Goal: Task Accomplishment & Management: Manage account settings

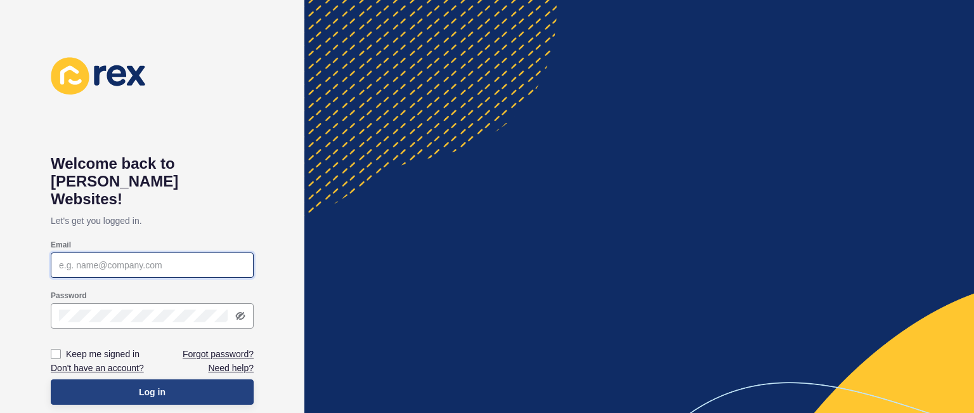
type input "[PERSON_NAME][EMAIL_ADDRESS][DOMAIN_NAME]"
click at [205, 379] on button "Log in" at bounding box center [152, 391] width 203 height 25
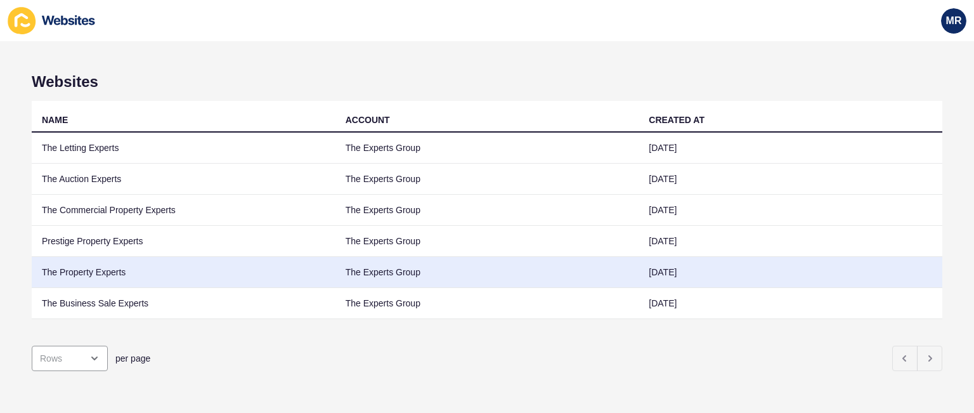
click at [94, 273] on td "The Property Experts" at bounding box center [184, 272] width 304 height 31
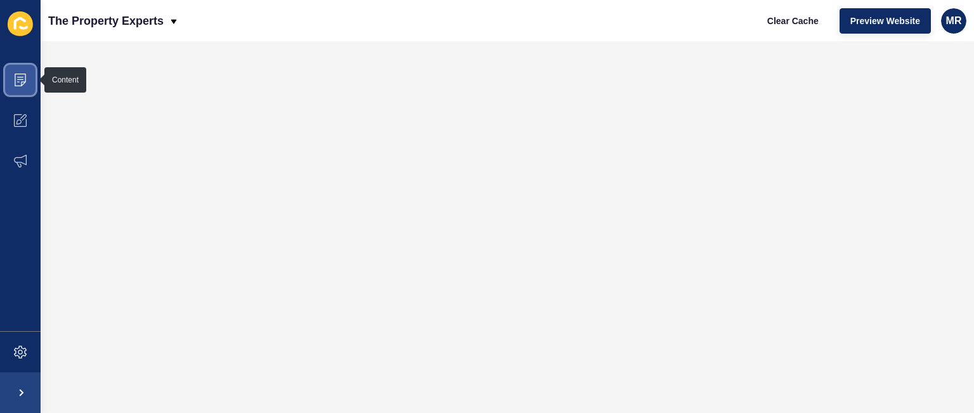
click at [25, 88] on span at bounding box center [20, 80] width 41 height 41
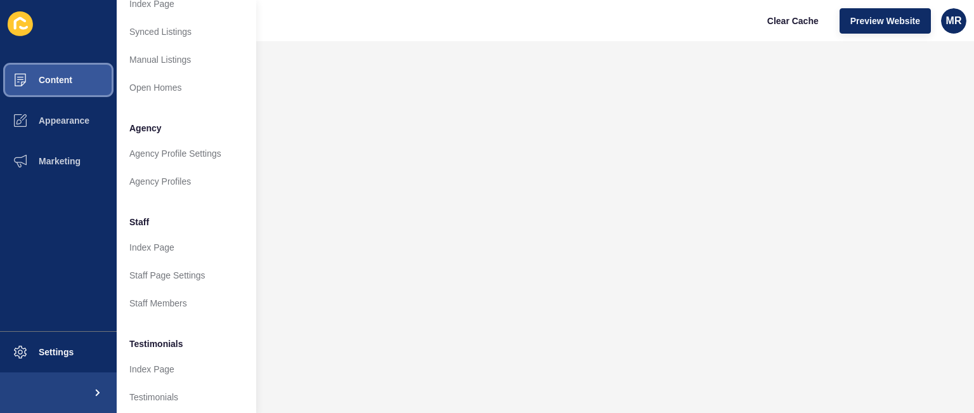
scroll to position [236, 0]
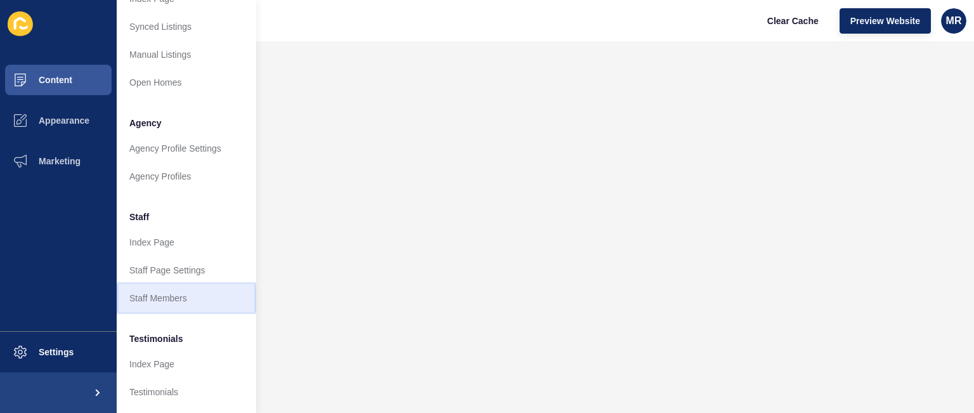
click at [214, 297] on link "Staff Members" at bounding box center [187, 298] width 140 height 28
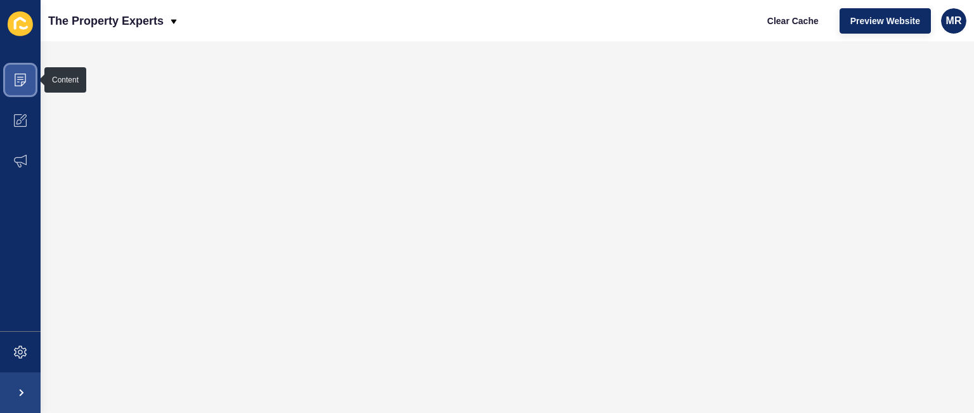
click at [17, 77] on icon at bounding box center [20, 77] width 6 height 1
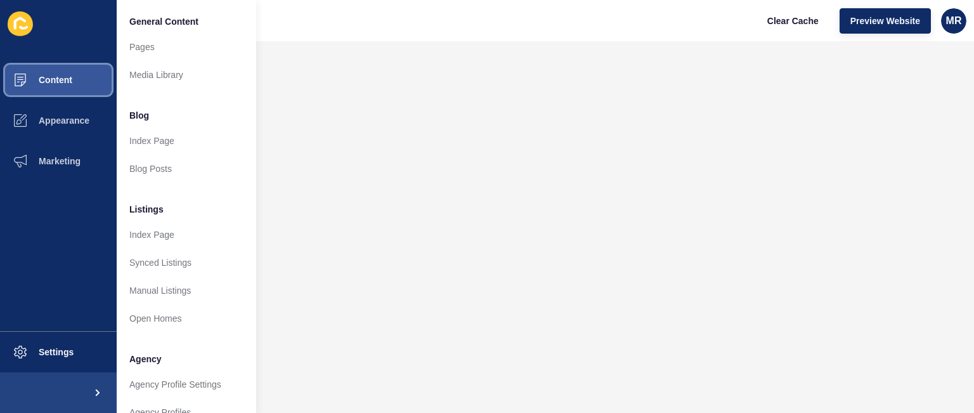
scroll to position [340, 0]
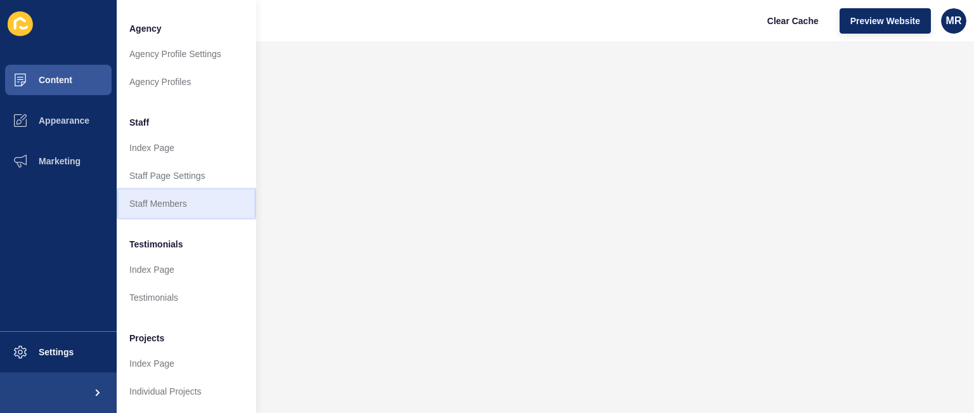
click at [198, 195] on link "Staff Members" at bounding box center [187, 204] width 140 height 28
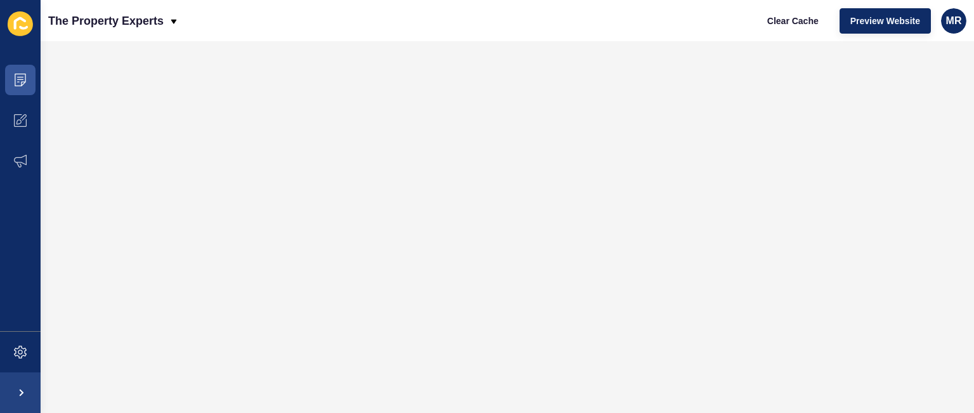
scroll to position [0, 0]
click at [2, 85] on span at bounding box center [20, 80] width 41 height 41
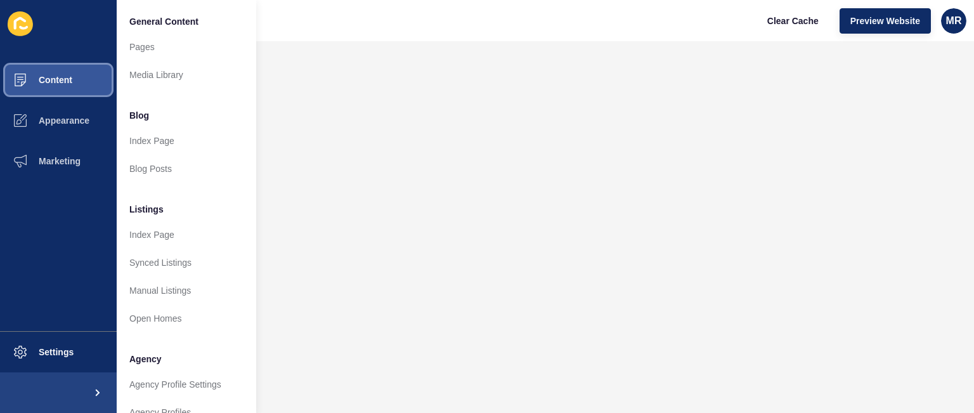
scroll to position [340, 0]
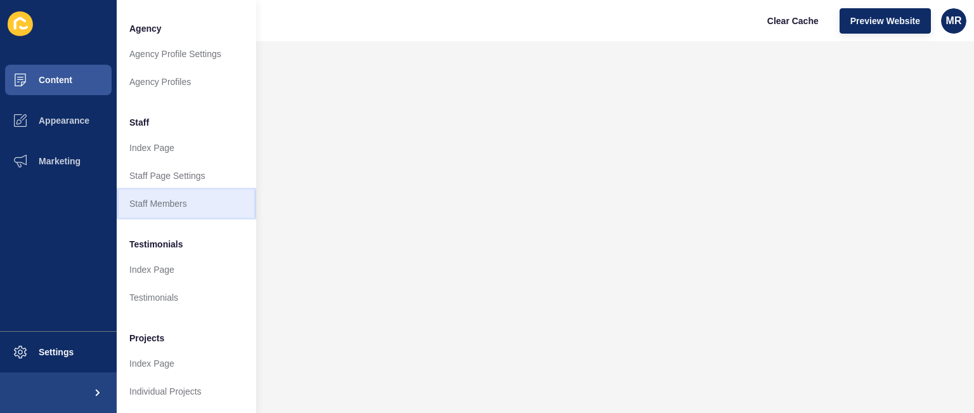
click at [193, 195] on link "Staff Members" at bounding box center [187, 204] width 140 height 28
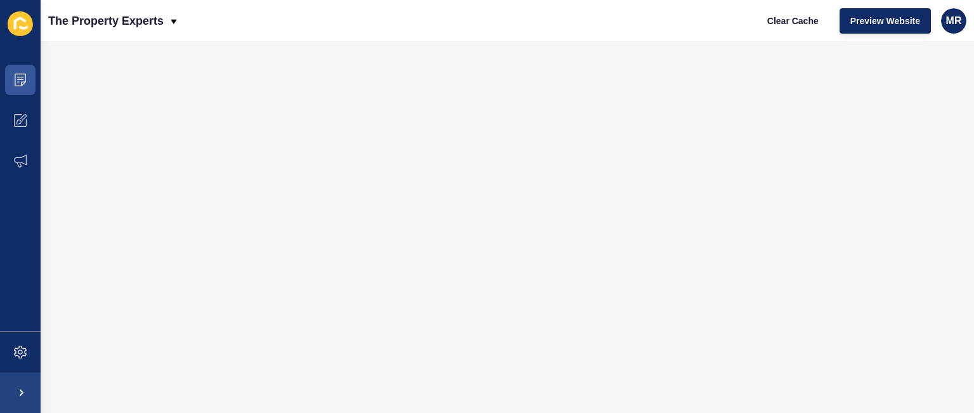
scroll to position [0, 0]
click at [30, 84] on span at bounding box center [20, 80] width 41 height 41
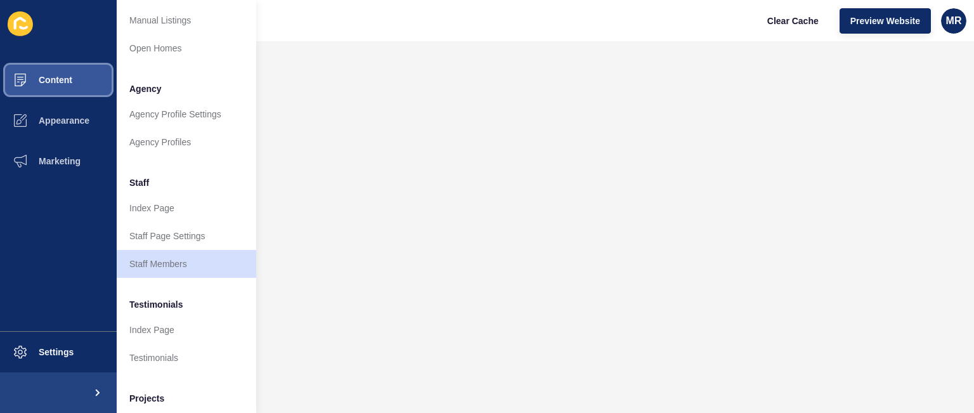
scroll to position [279, 0]
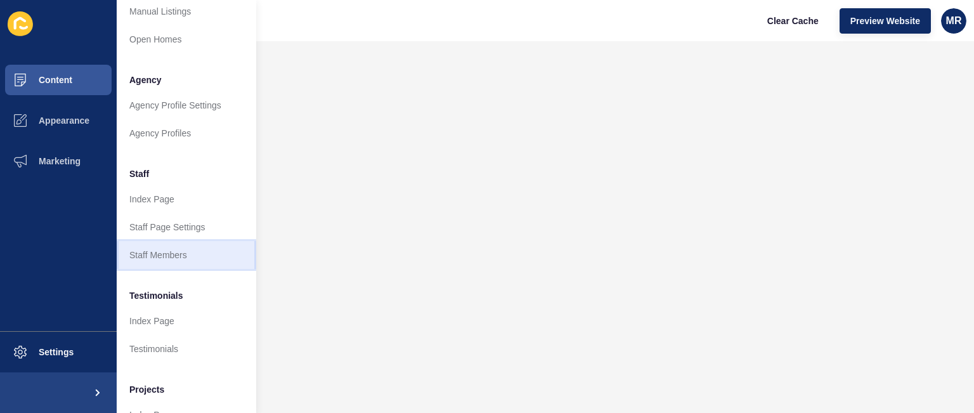
click at [193, 255] on link "Staff Members" at bounding box center [187, 255] width 140 height 28
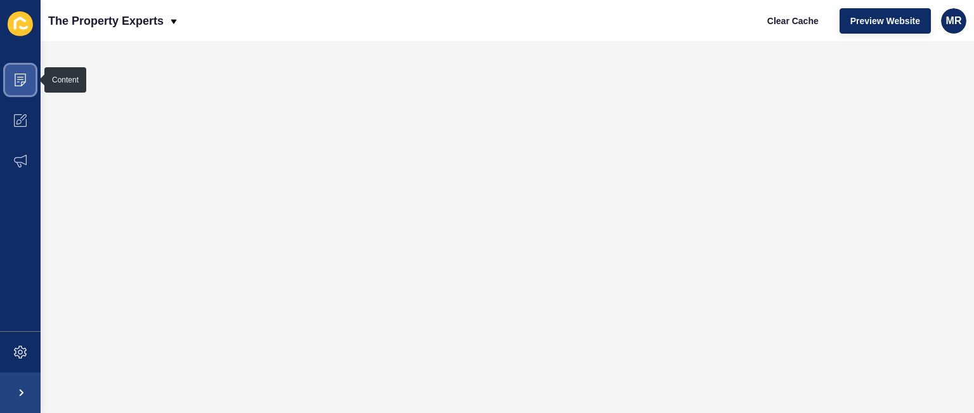
click at [24, 84] on icon at bounding box center [20, 80] width 13 height 13
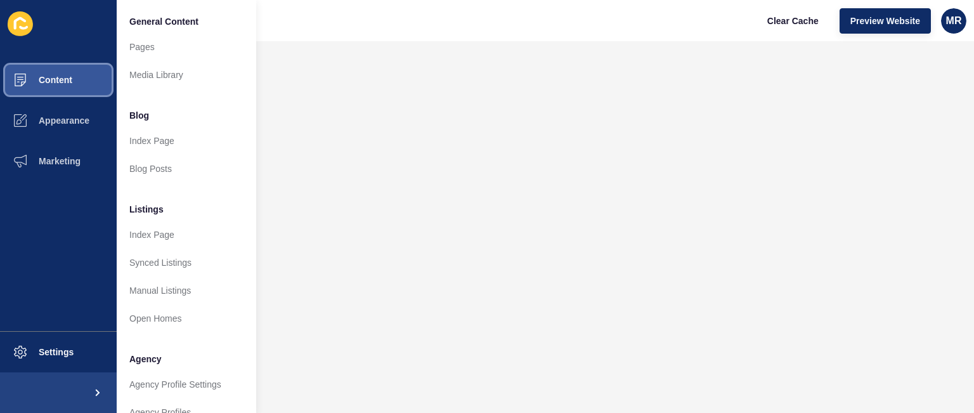
scroll to position [340, 0]
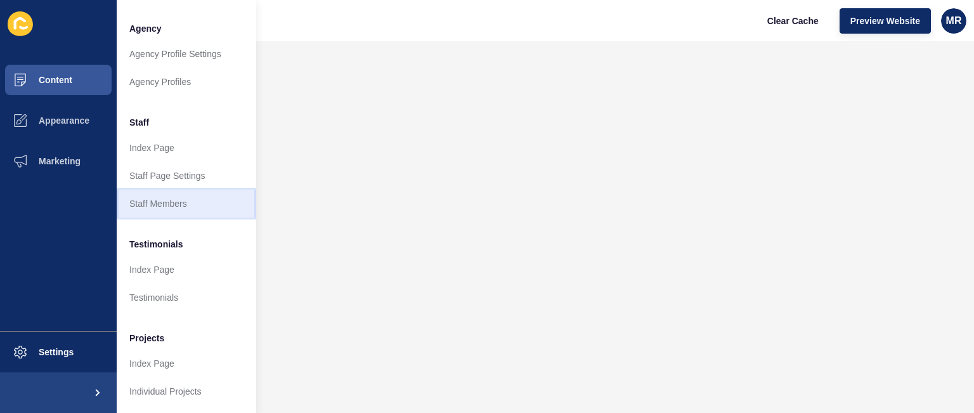
click at [183, 192] on link "Staff Members" at bounding box center [187, 204] width 140 height 28
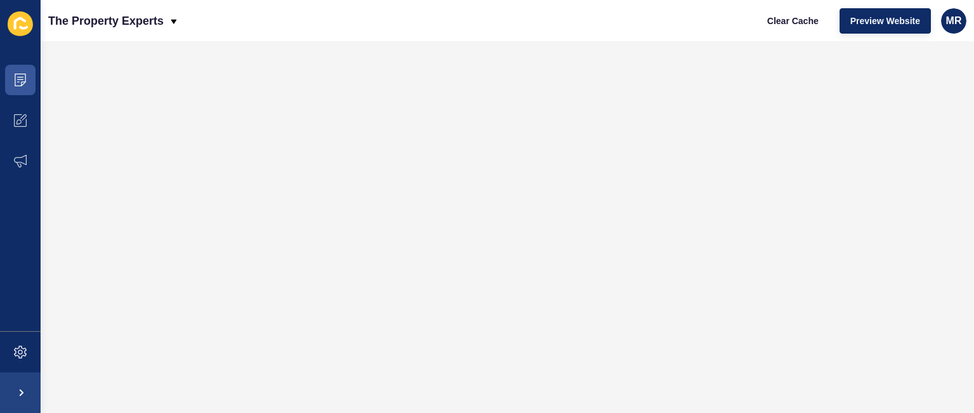
scroll to position [0, 0]
click at [17, 80] on icon at bounding box center [20, 80] width 13 height 13
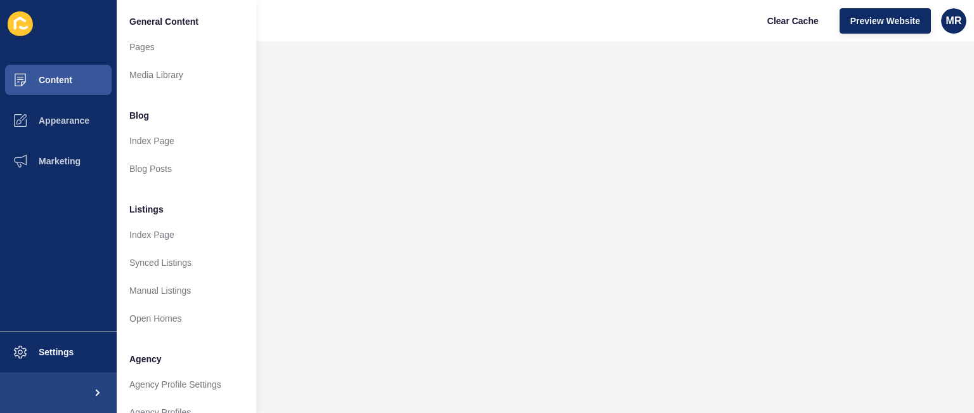
click at [59, 268] on ul "Content Appearance Marketing" at bounding box center [58, 195] width 117 height 271
click at [958, 18] on span "MR" at bounding box center [954, 21] width 16 height 13
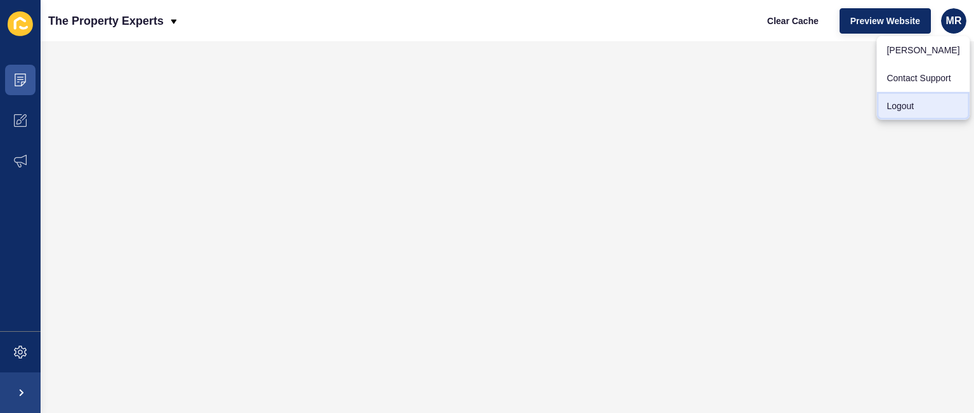
click at [916, 106] on link "Logout" at bounding box center [922, 106] width 93 height 28
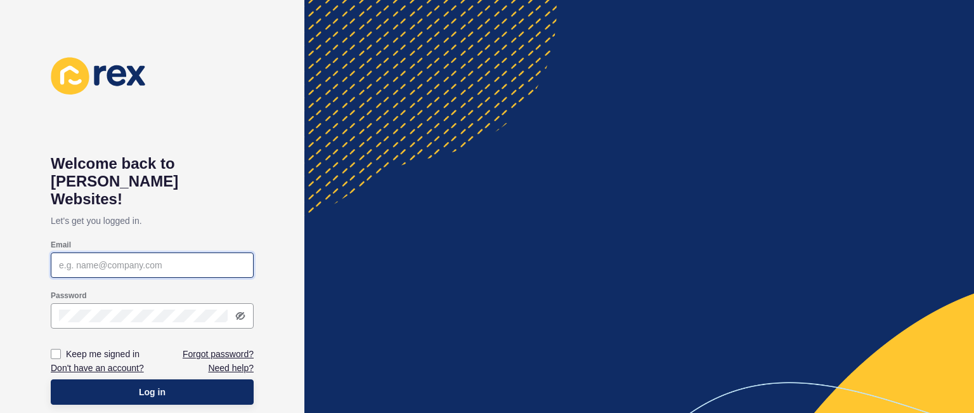
type input "[PERSON_NAME][EMAIL_ADDRESS][DOMAIN_NAME]"
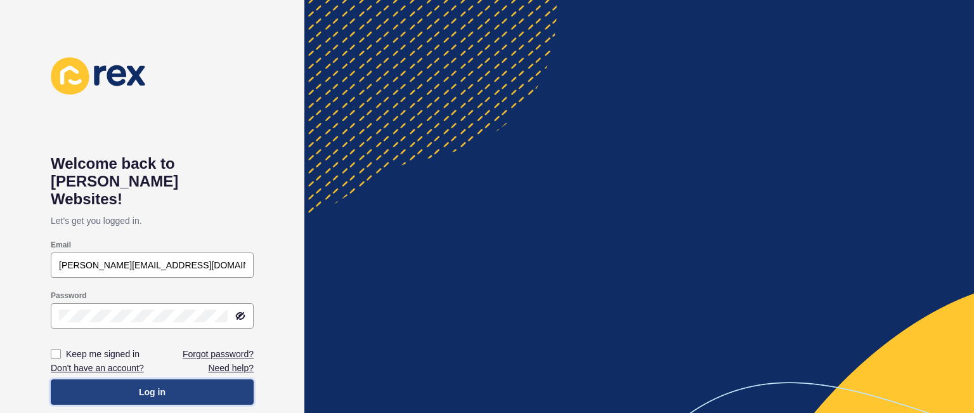
click at [176, 379] on button "Log in" at bounding box center [152, 391] width 203 height 25
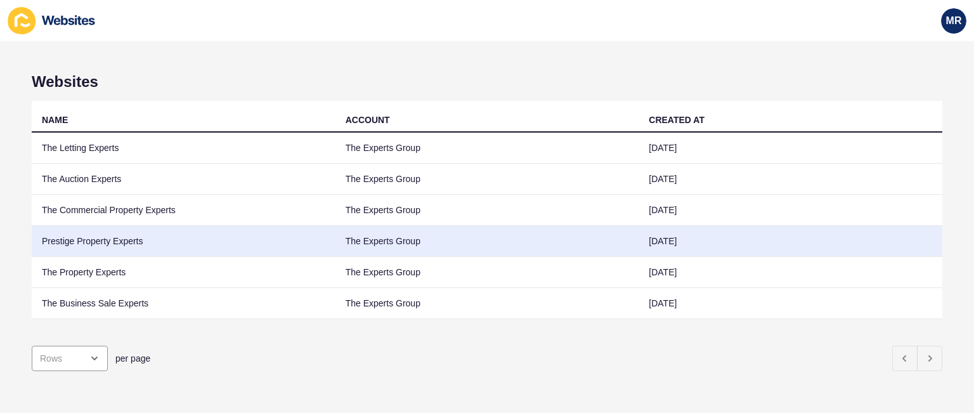
click at [105, 245] on td "Prestige Property Experts" at bounding box center [184, 241] width 304 height 31
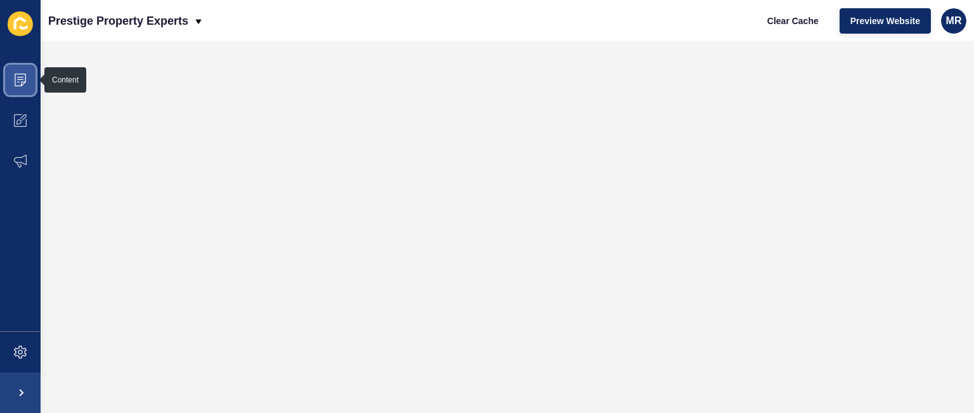
click at [14, 83] on icon at bounding box center [20, 80] width 13 height 13
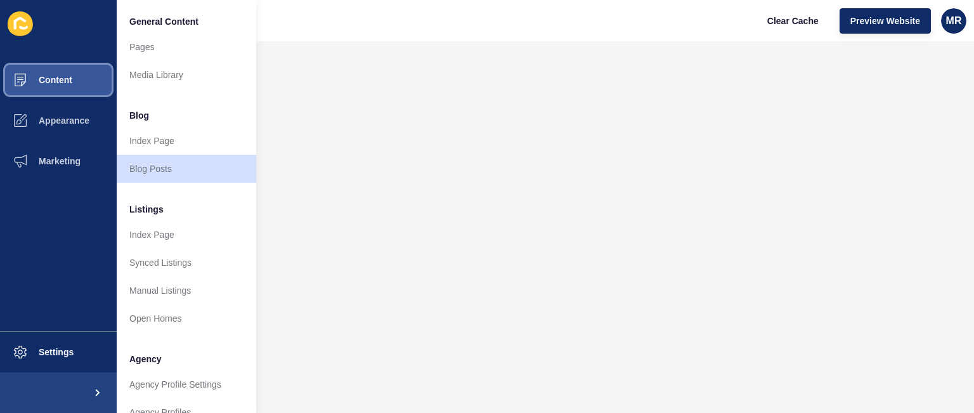
scroll to position [340, 0]
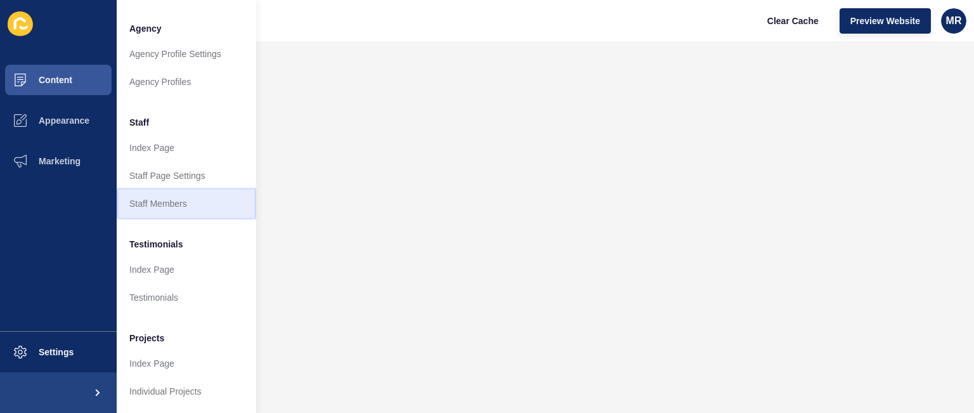
click at [172, 197] on link "Staff Members" at bounding box center [187, 204] width 140 height 28
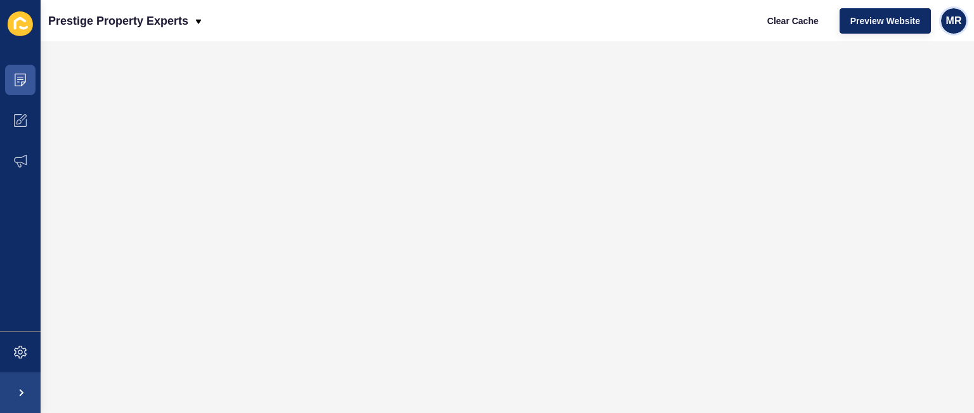
click at [950, 17] on span "MR" at bounding box center [954, 21] width 16 height 13
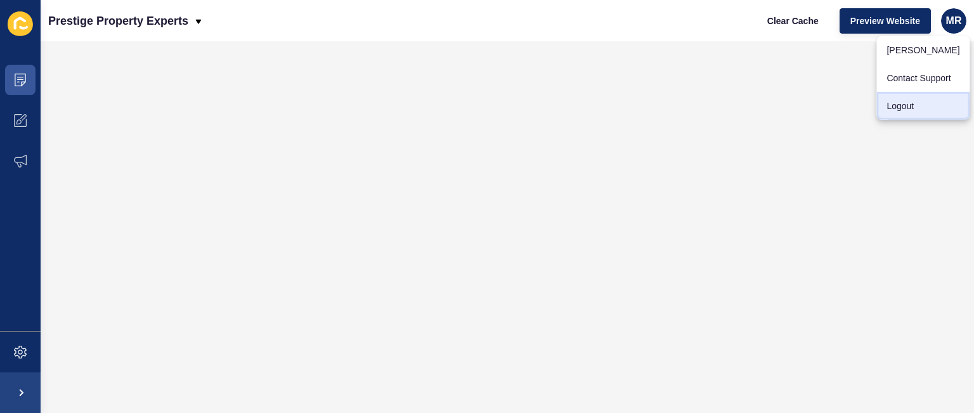
click at [913, 110] on link "Logout" at bounding box center [922, 106] width 93 height 28
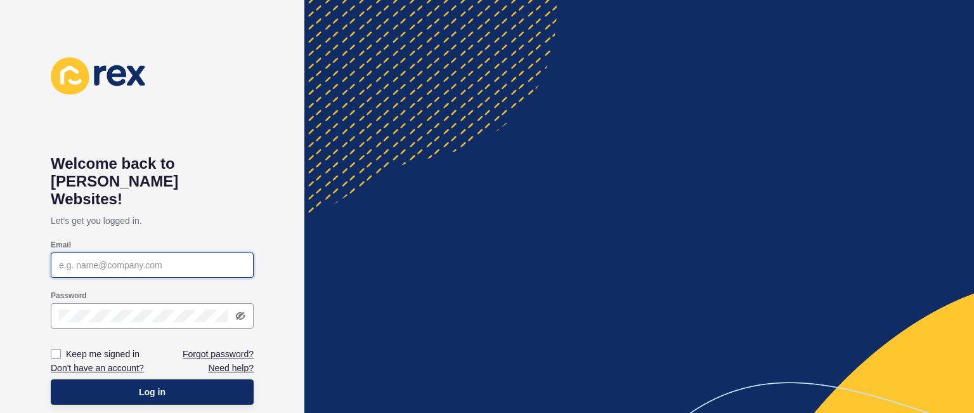
type input "[PERSON_NAME][EMAIL_ADDRESS][DOMAIN_NAME]"
